Goal: Browse casually

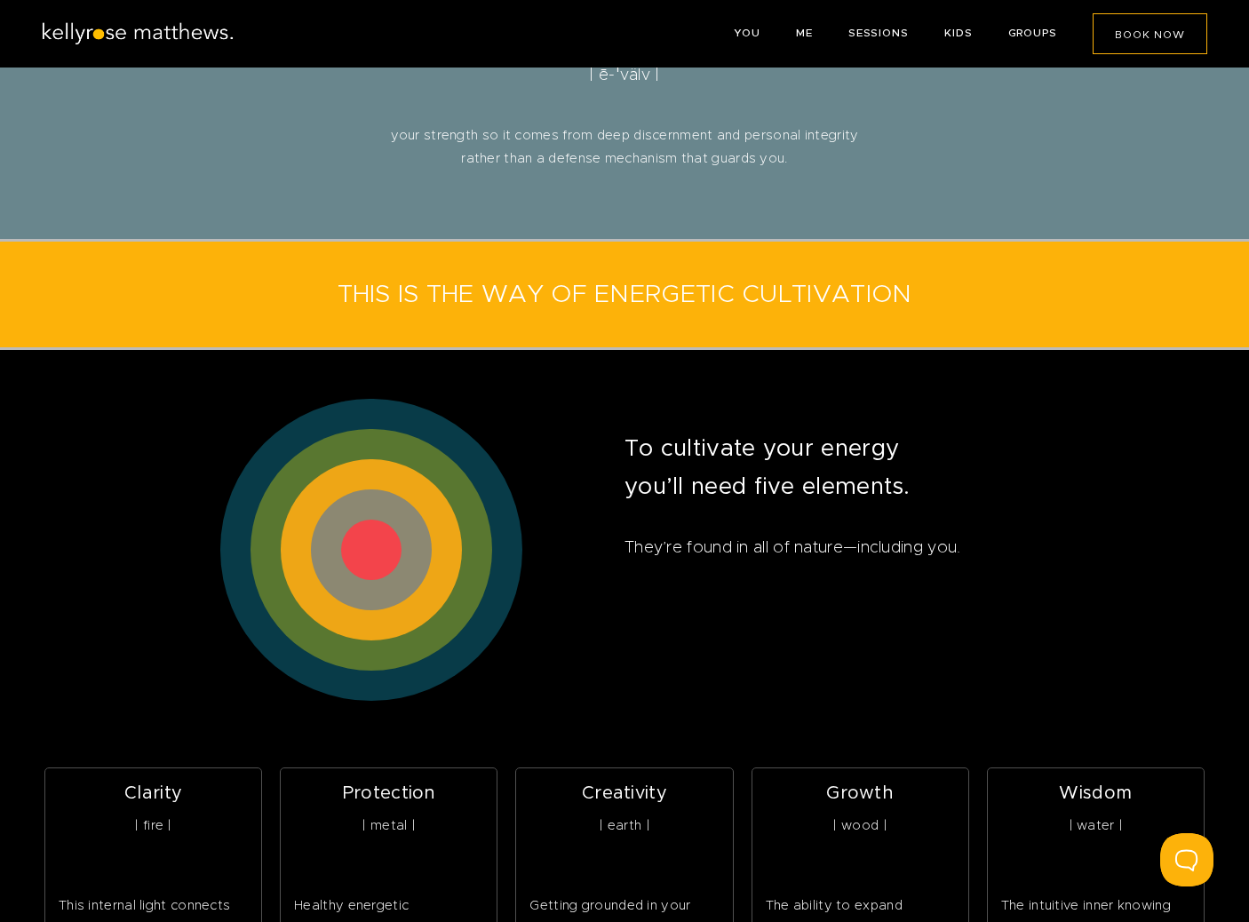
scroll to position [1249, 0]
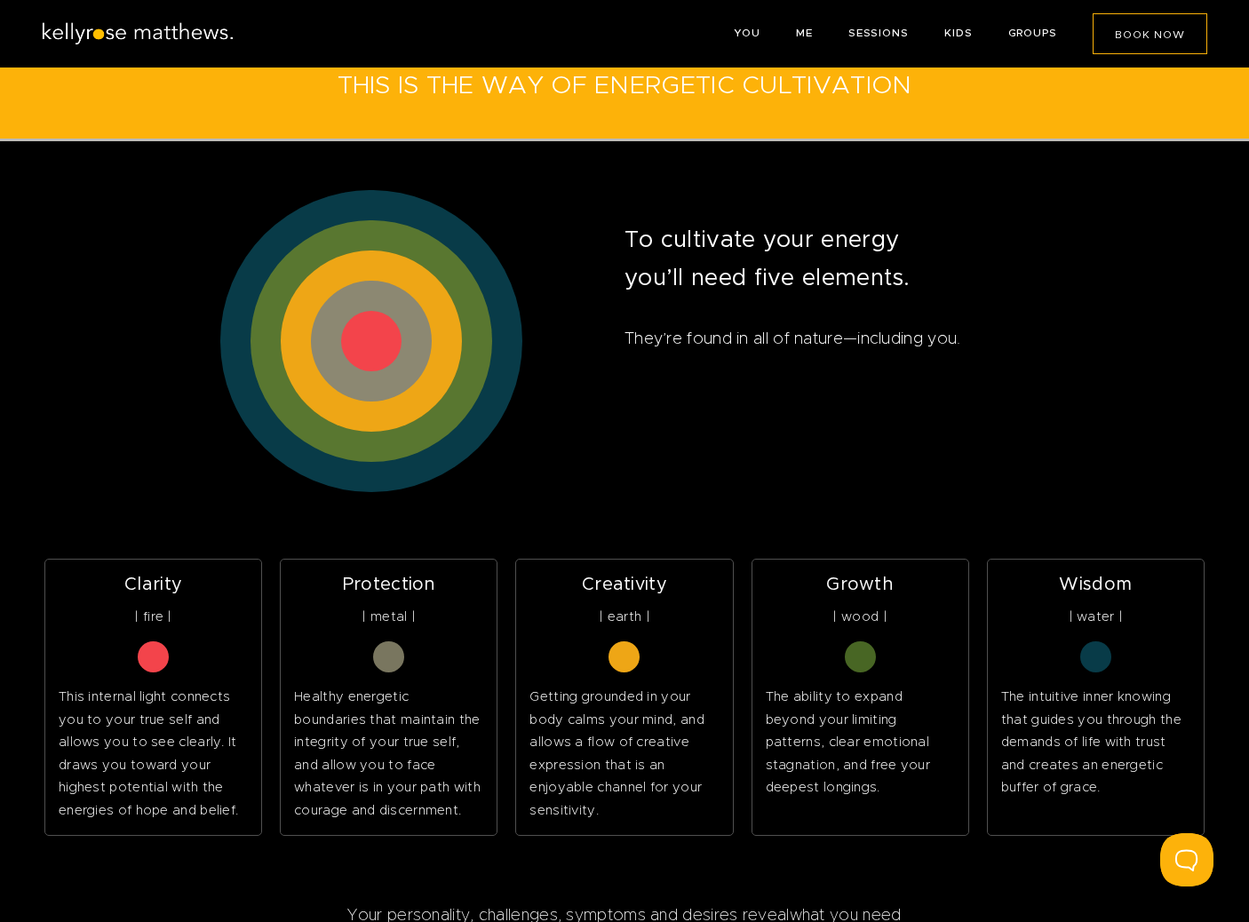
scroll to position [1516, 0]
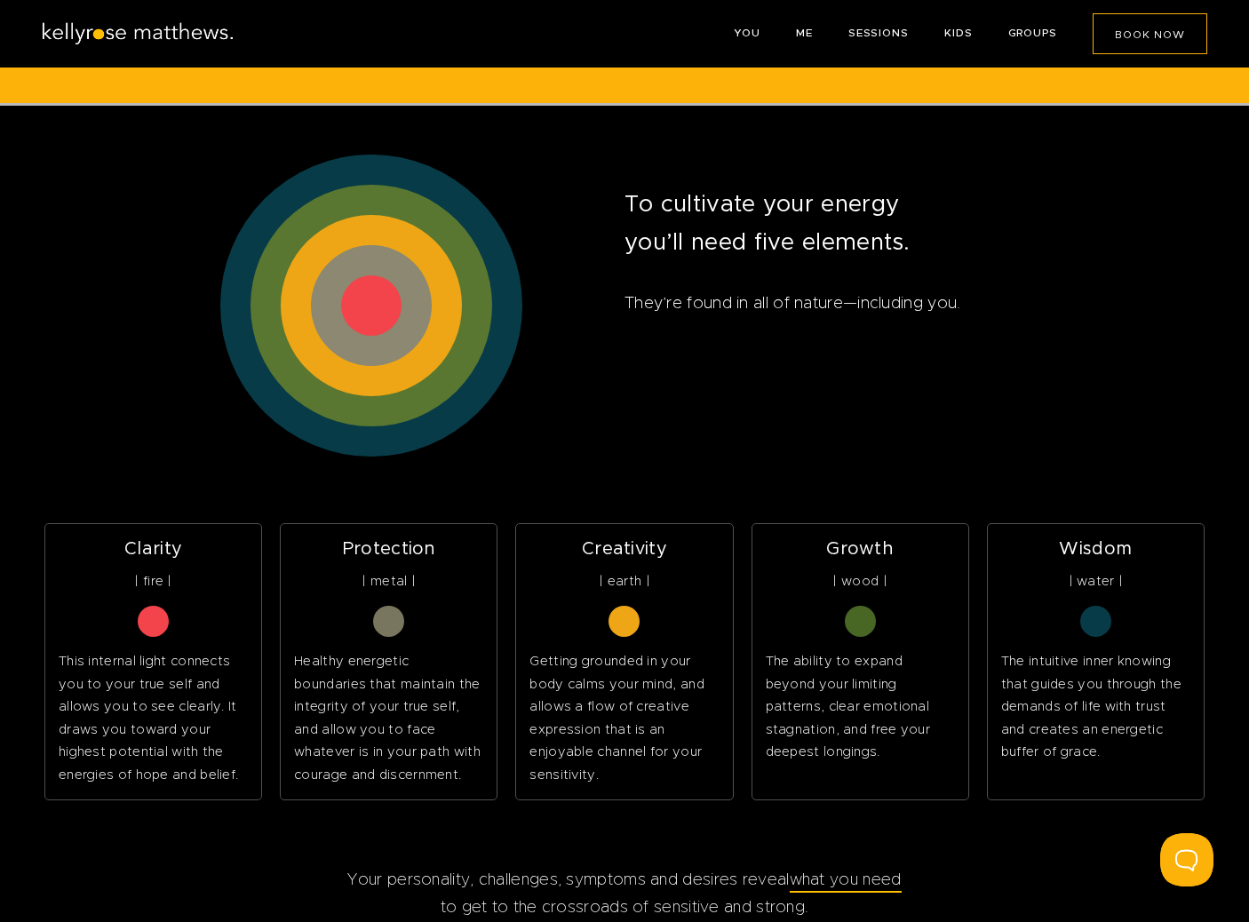
scroll to position [1516, 0]
